Goal: Navigation & Orientation: Find specific page/section

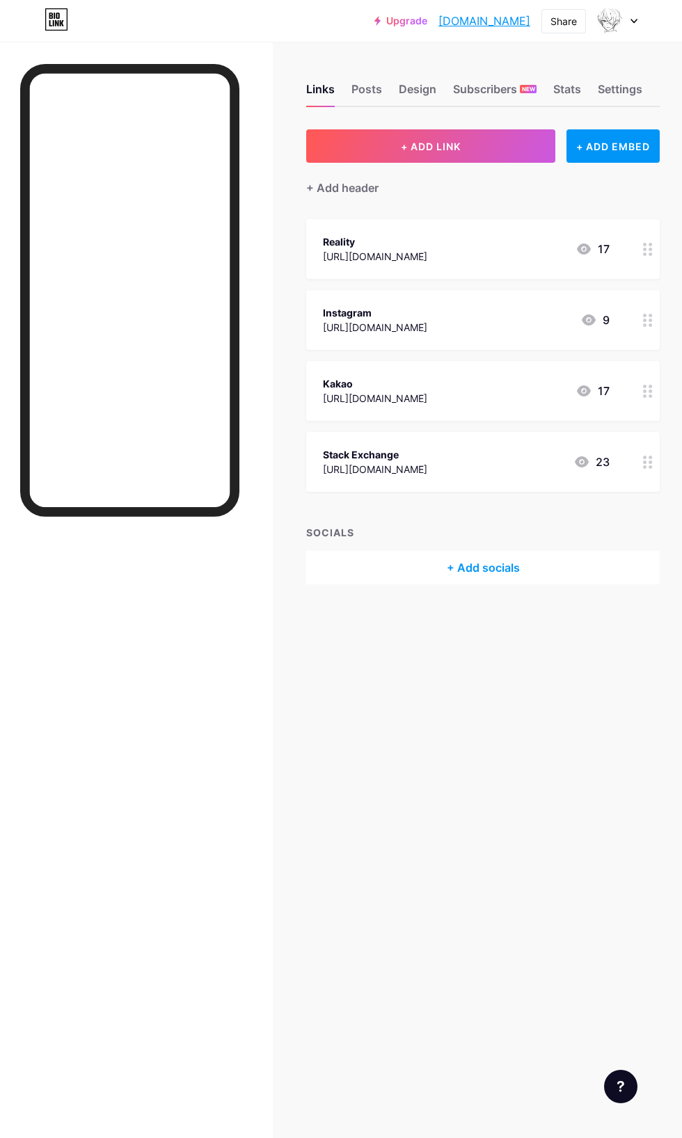
click at [626, 467] on div "Stack Exchange https://StackExchange.com/users/5706815?tab=accounts 23" at bounding box center [482, 462] width 353 height 60
click at [650, 466] on circle at bounding box center [649, 466] width 3 height 3
